Goal: Communication & Community: Answer question/provide support

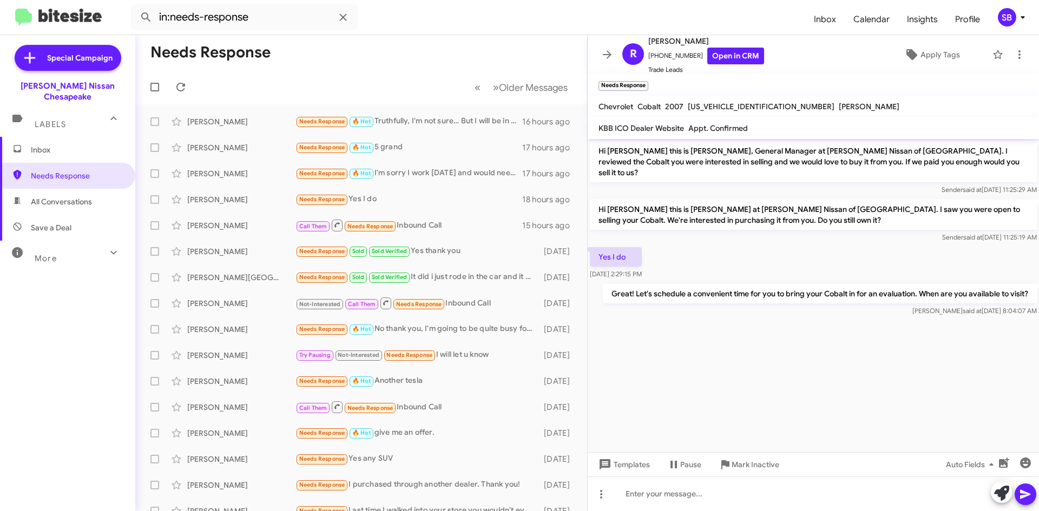
click at [53, 189] on span "All Conversations" at bounding box center [67, 202] width 135 height 26
type input "in:all-conversations"
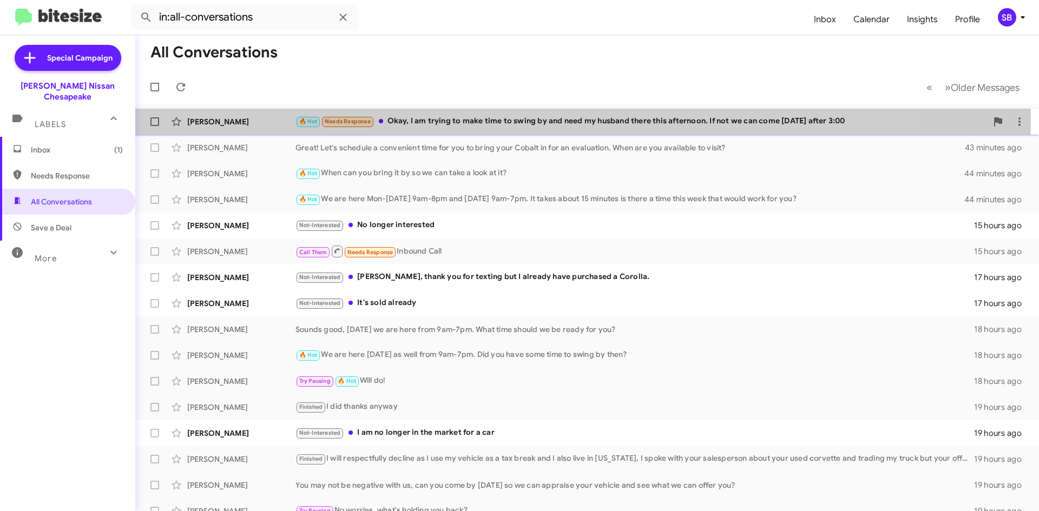
click at [495, 119] on div "🔥 Hot Needs Response Okay, I am trying to make time to swing by and need my hus…" at bounding box center [641, 121] width 692 height 12
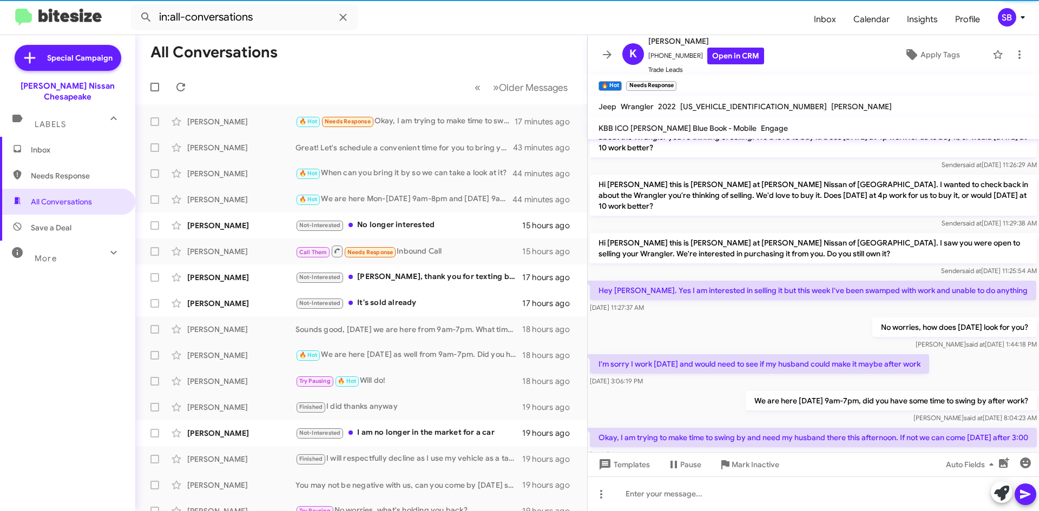
scroll to position [219, 0]
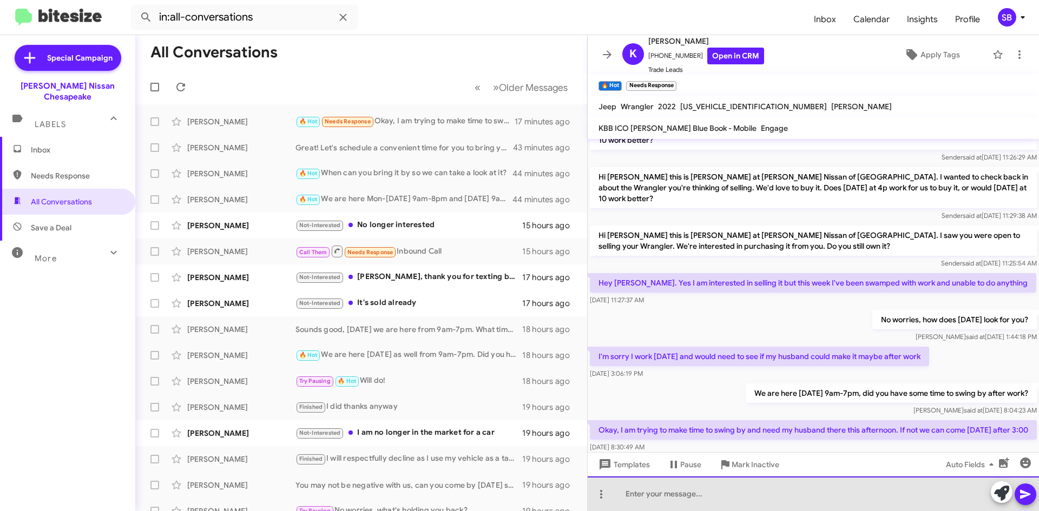
click at [679, 492] on div at bounding box center [813, 494] width 451 height 35
click at [670, 495] on div at bounding box center [813, 494] width 451 height 35
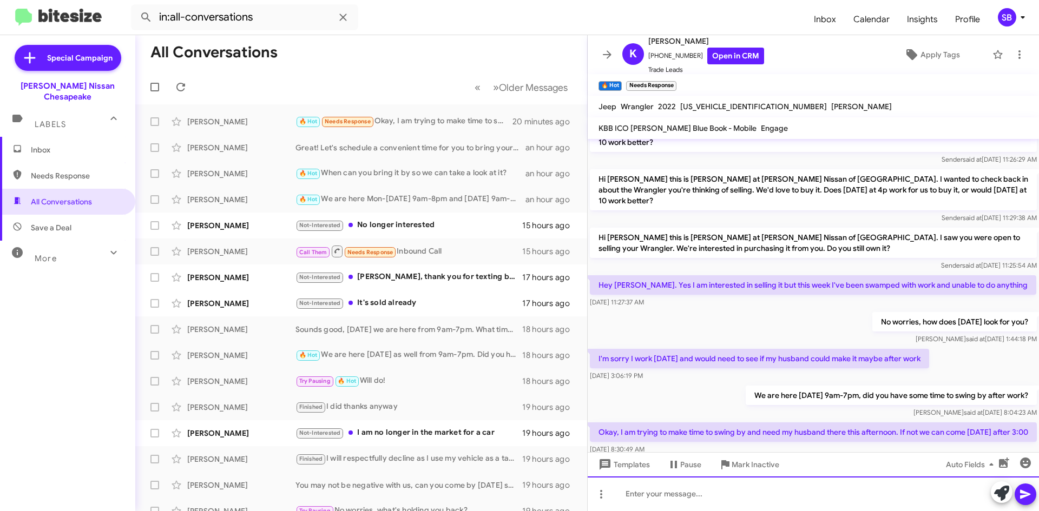
scroll to position [258, 0]
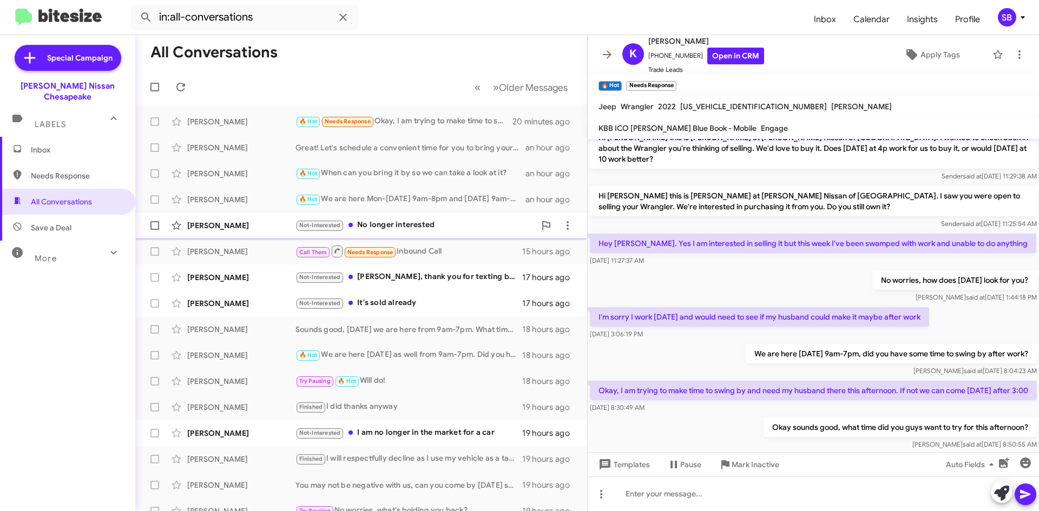
click at [413, 222] on div "Not-Interested No longer interested" at bounding box center [415, 225] width 240 height 12
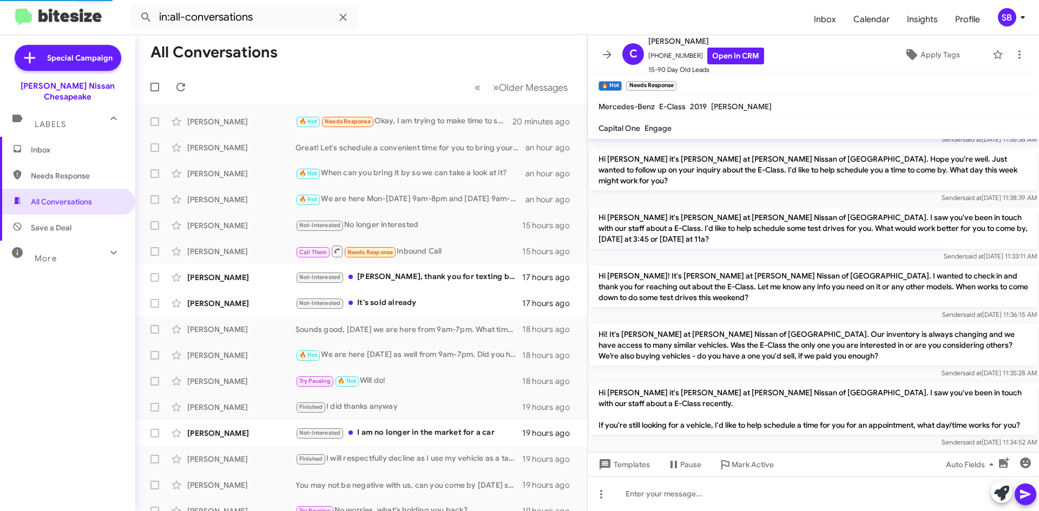
scroll to position [393, 0]
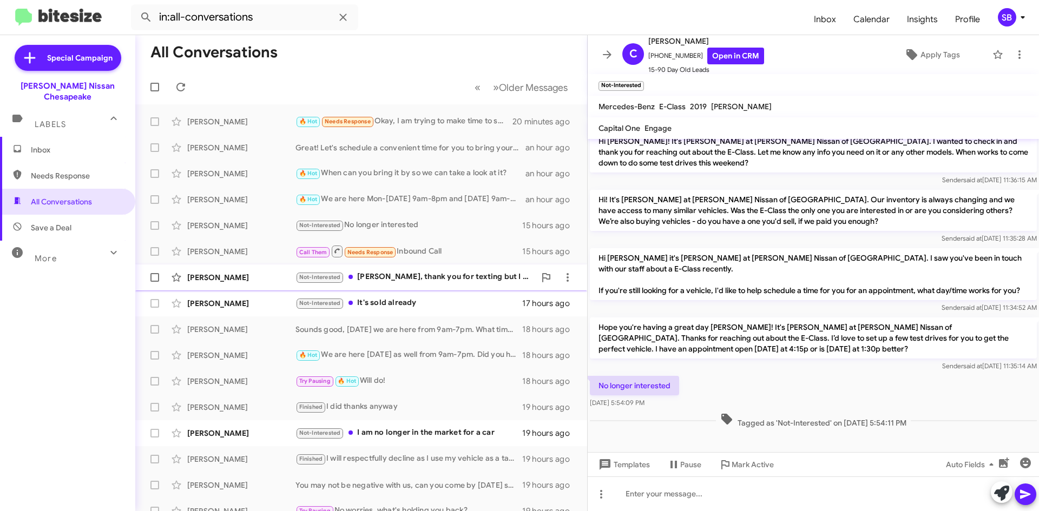
click at [428, 278] on div "Not-Interested [PERSON_NAME], thank you for texting but I already have purchase…" at bounding box center [415, 277] width 240 height 12
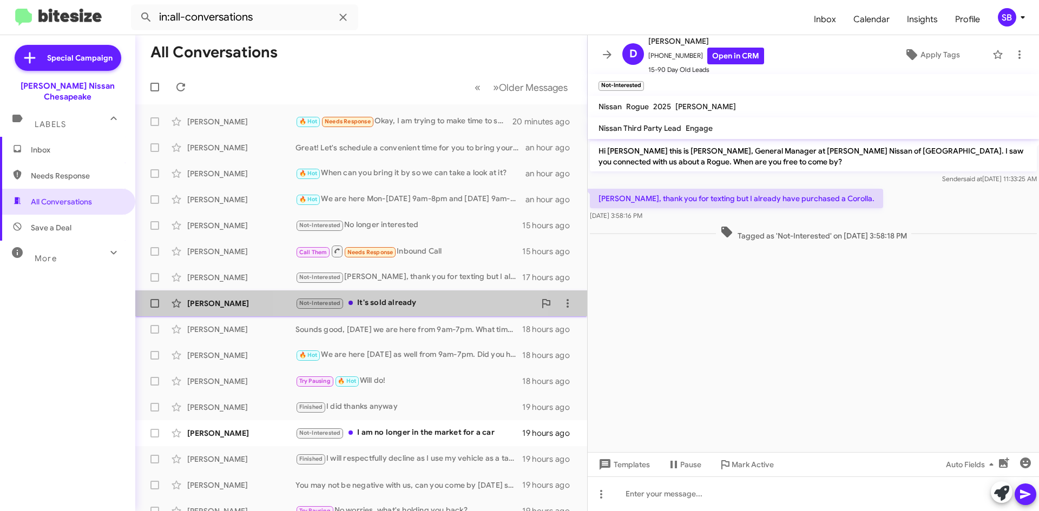
click at [413, 306] on div "Not-Interested It's sold already" at bounding box center [415, 303] width 240 height 12
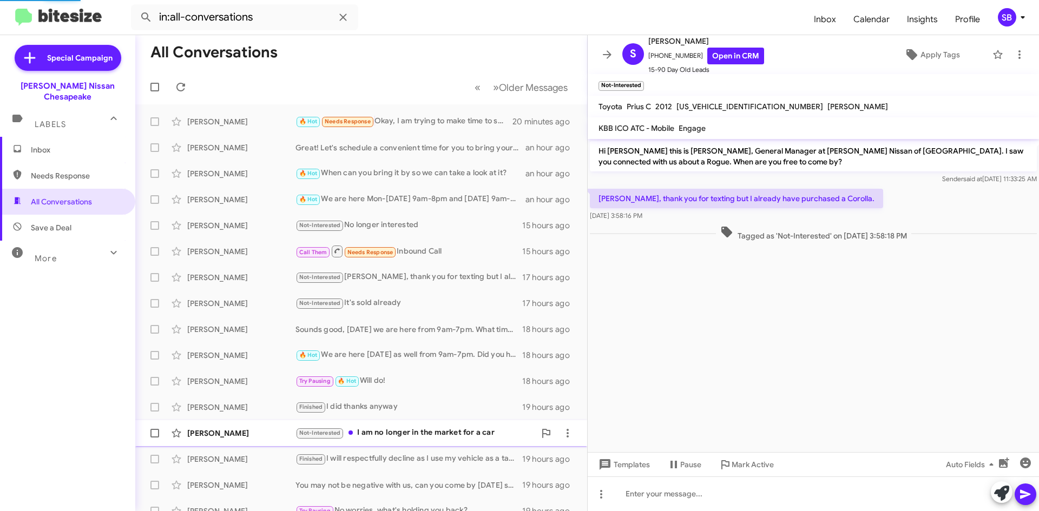
scroll to position [73, 0]
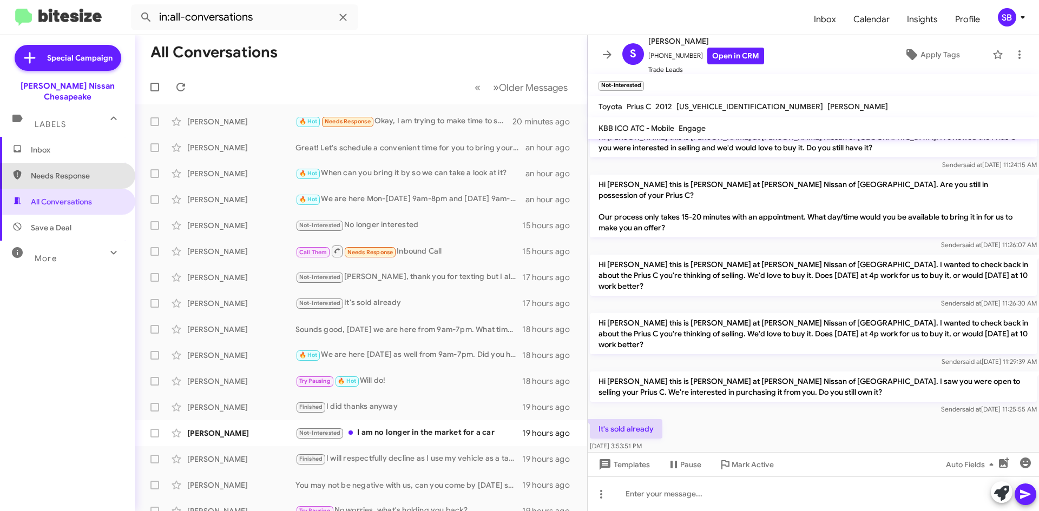
click at [68, 170] on span "Needs Response" at bounding box center [77, 175] width 92 height 11
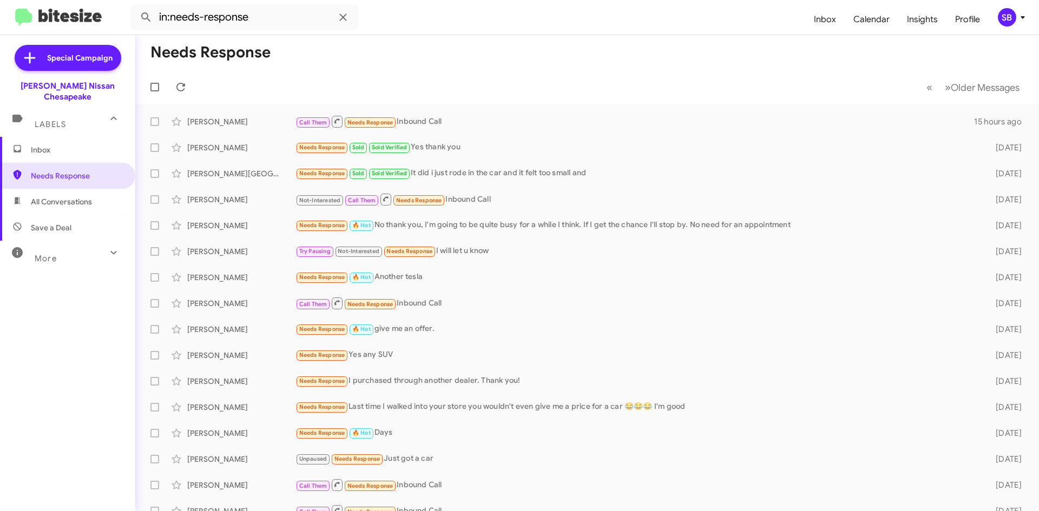
click at [58, 189] on span "All Conversations" at bounding box center [67, 202] width 135 height 26
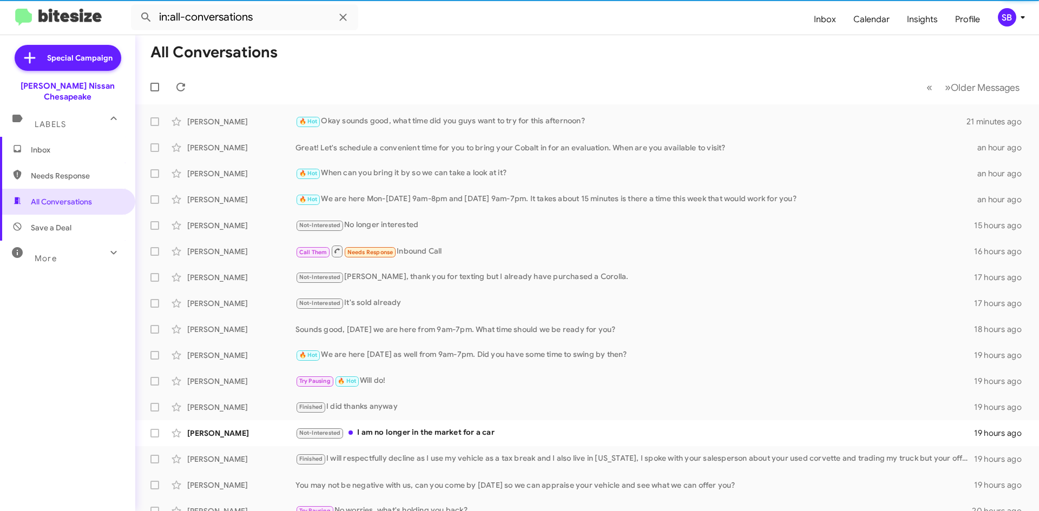
click at [61, 170] on span "Needs Response" at bounding box center [77, 175] width 92 height 11
type input "in:needs-response"
